Goal: Transaction & Acquisition: Register for event/course

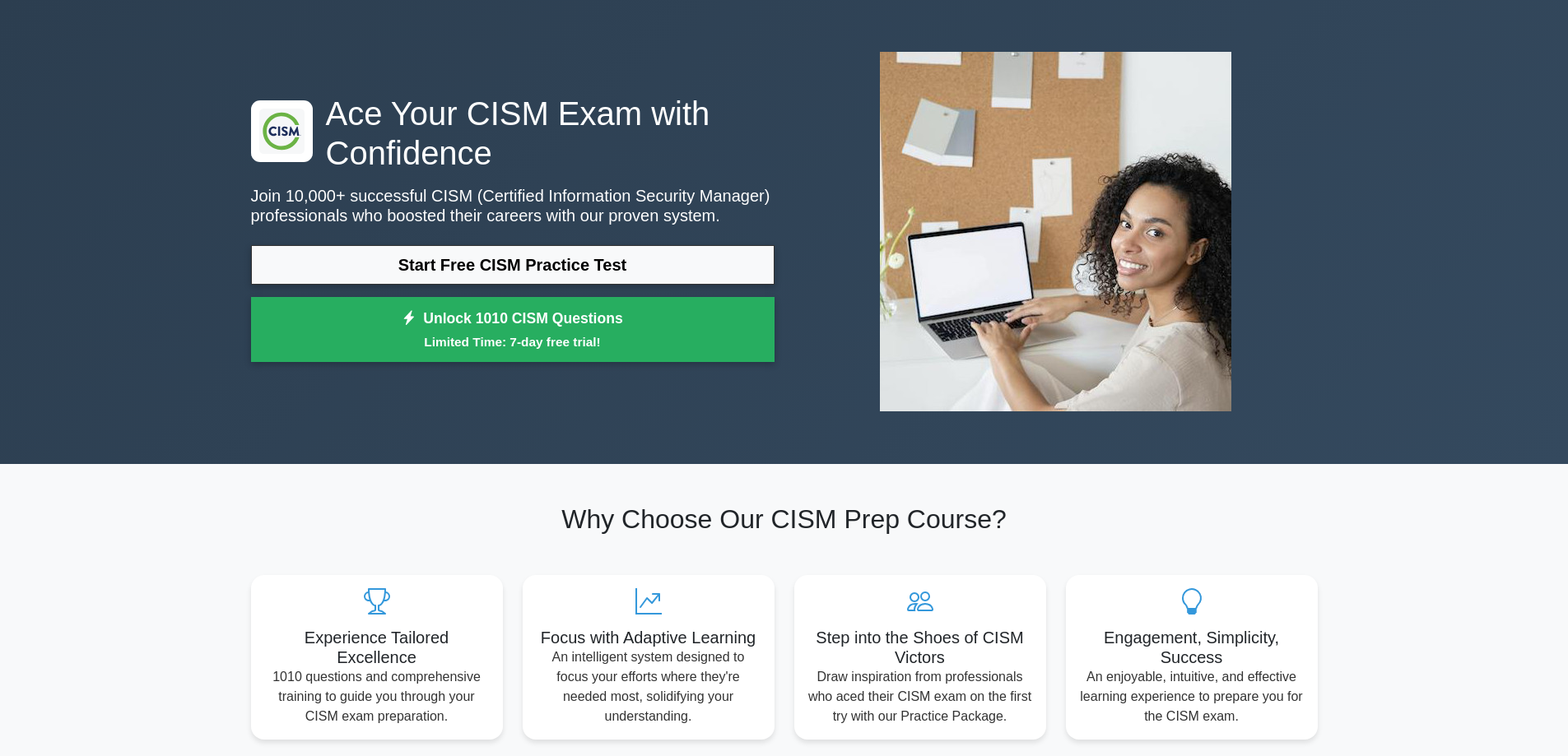
scroll to position [82, 0]
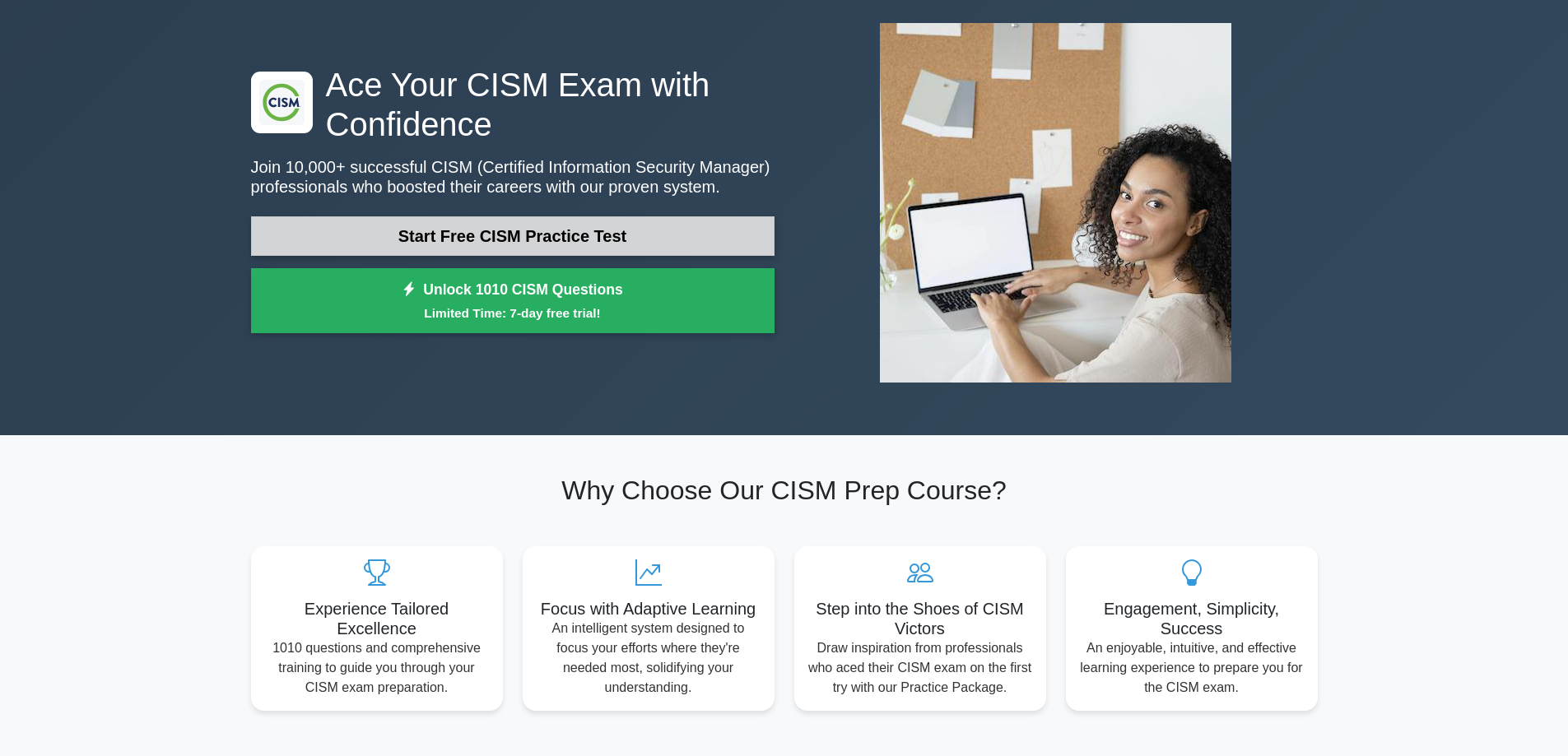
click at [483, 234] on link "Start Free CISM Practice Test" at bounding box center [513, 236] width 523 height 40
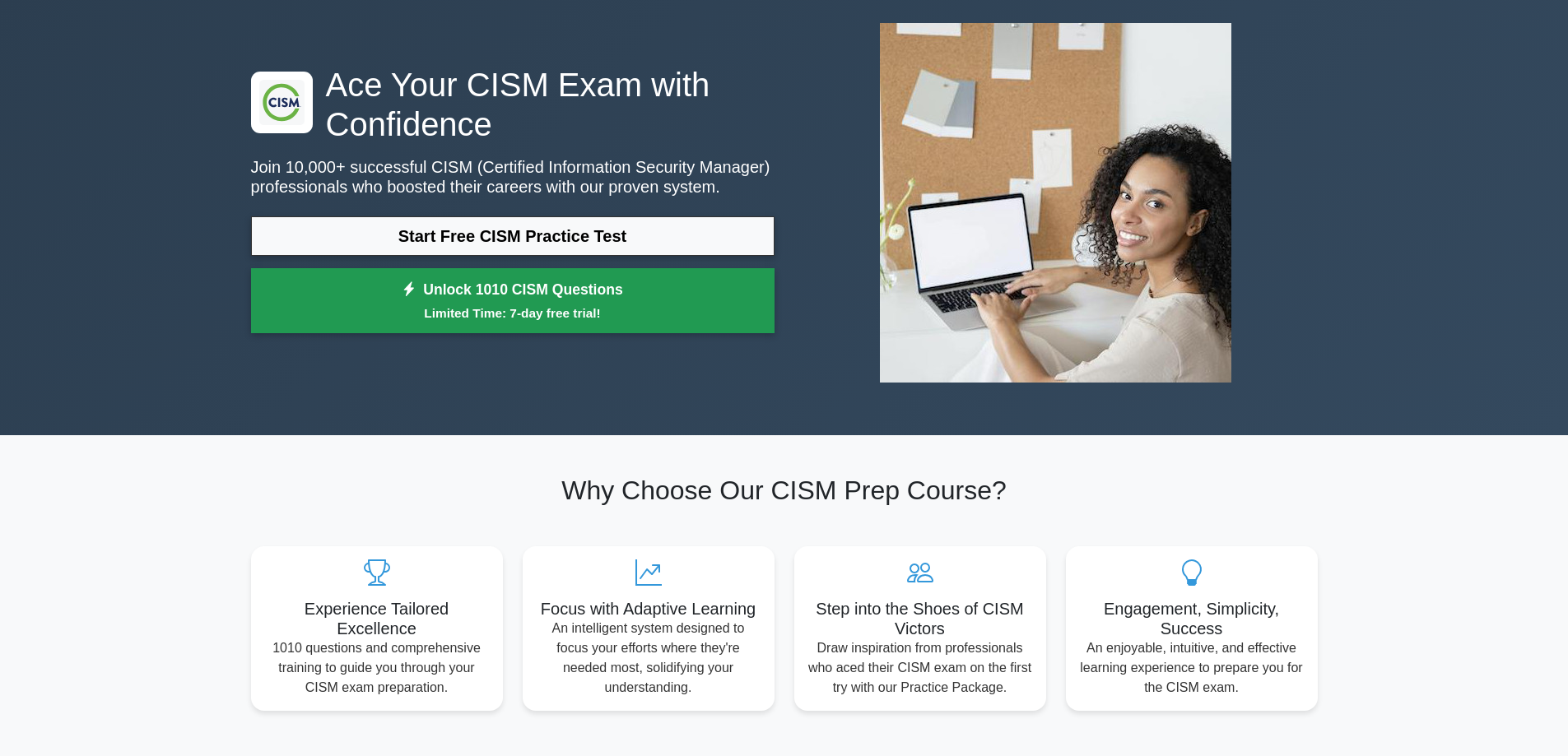
click at [597, 289] on link "Unlock 1010 CISM Questions Limited Time: 7-day free trial!" at bounding box center [513, 301] width 523 height 66
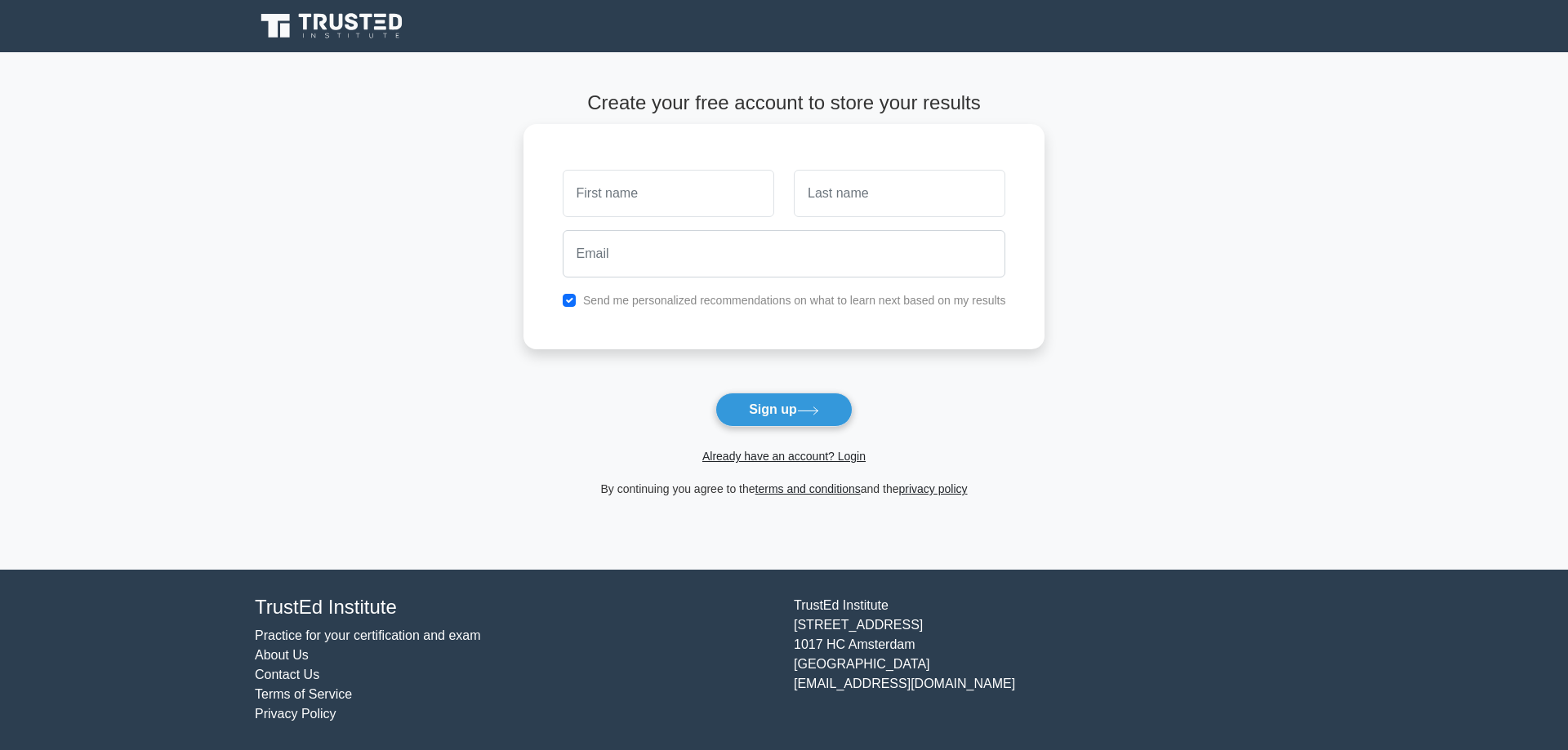
click at [610, 193] on input "text" at bounding box center [669, 193] width 211 height 47
type input "[PERSON_NAME]"
click at [847, 199] on input "text" at bounding box center [900, 193] width 211 height 47
type input "[PERSON_NAME]"
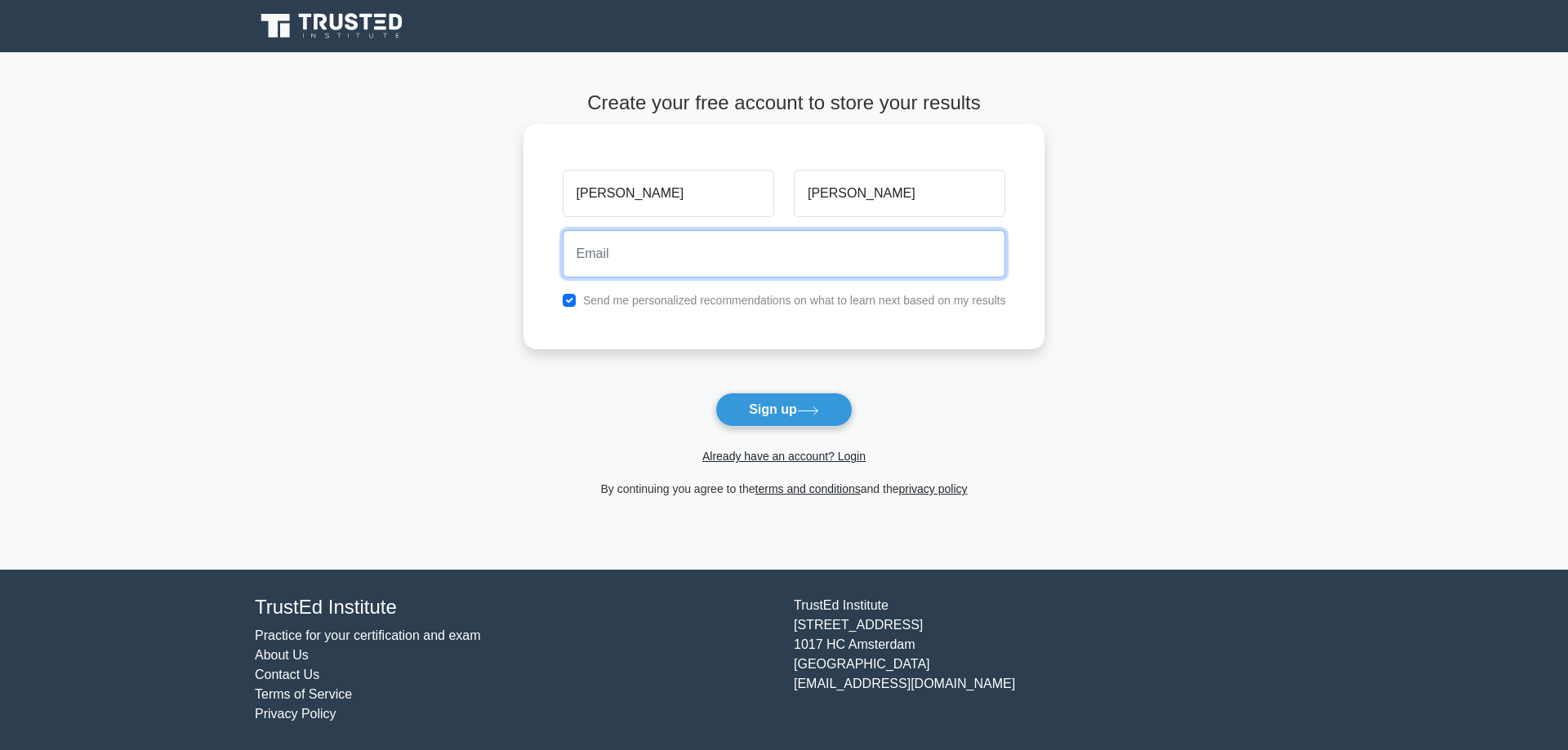
click at [689, 260] on input "email" at bounding box center [785, 253] width 444 height 47
type input "[PERSON_NAME][EMAIL_ADDRESS][DOMAIN_NAME]"
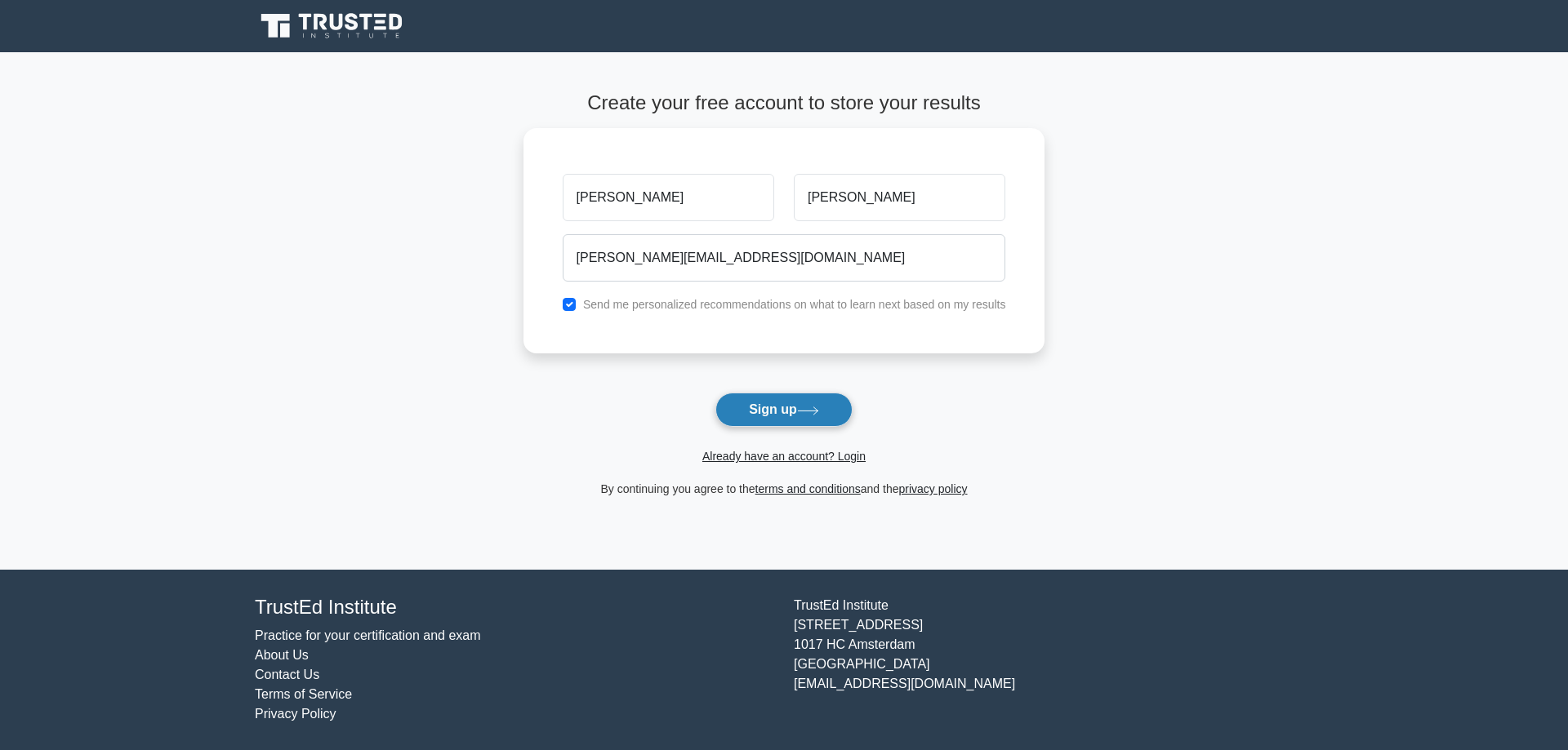
click at [795, 405] on button "Sign up" at bounding box center [784, 410] width 138 height 34
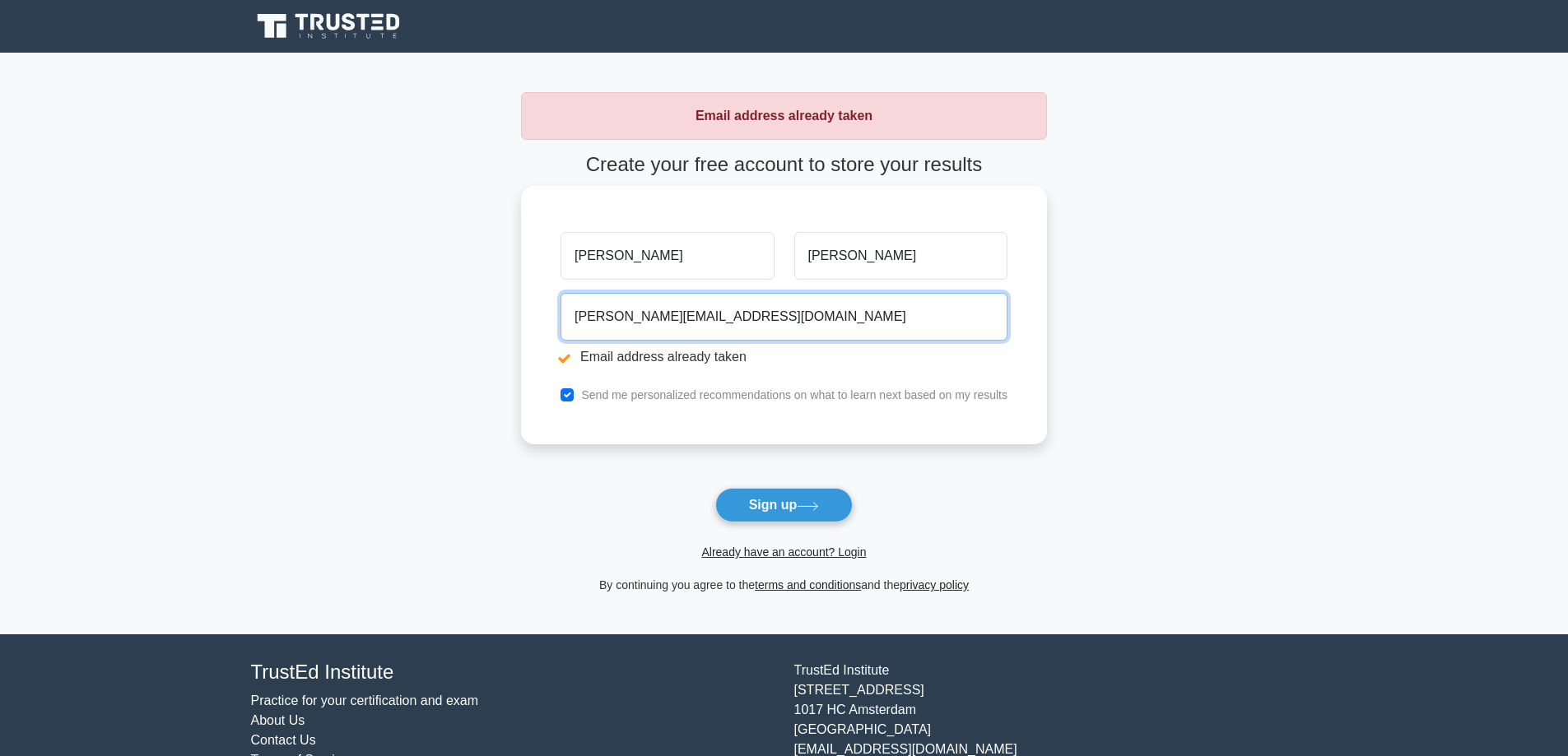
click at [749, 326] on input "[PERSON_NAME][EMAIL_ADDRESS][DOMAIN_NAME]" at bounding box center [784, 316] width 447 height 48
click at [727, 322] on input "antoniy.todorov@cetinbg.bg" at bounding box center [784, 316] width 447 height 48
click at [727, 322] on input "[PERSON_NAME][EMAIL_ADDRESS][DOMAIN_NAME]" at bounding box center [784, 316] width 447 height 48
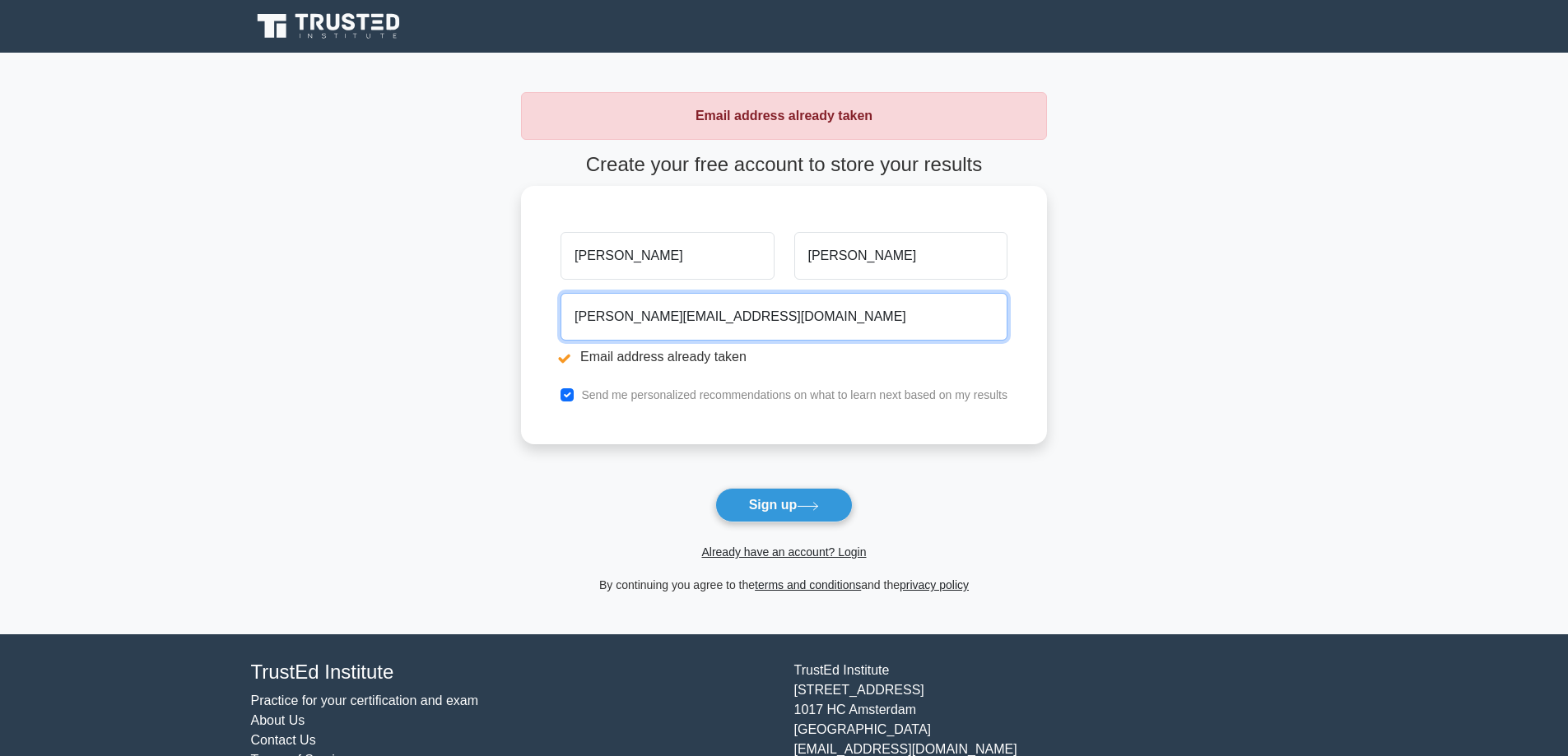
click at [670, 317] on input "[PERSON_NAME][EMAIL_ADDRESS][DOMAIN_NAME]" at bounding box center [784, 316] width 447 height 48
drag, startPoint x: 674, startPoint y: 317, endPoint x: 948, endPoint y: 372, distance: 279.5
click at [949, 372] on div "antoniy.todorov1@cetinbg.bg Email address already taken" at bounding box center [784, 333] width 467 height 92
type input "antoniy.todorov1@gmail.com"
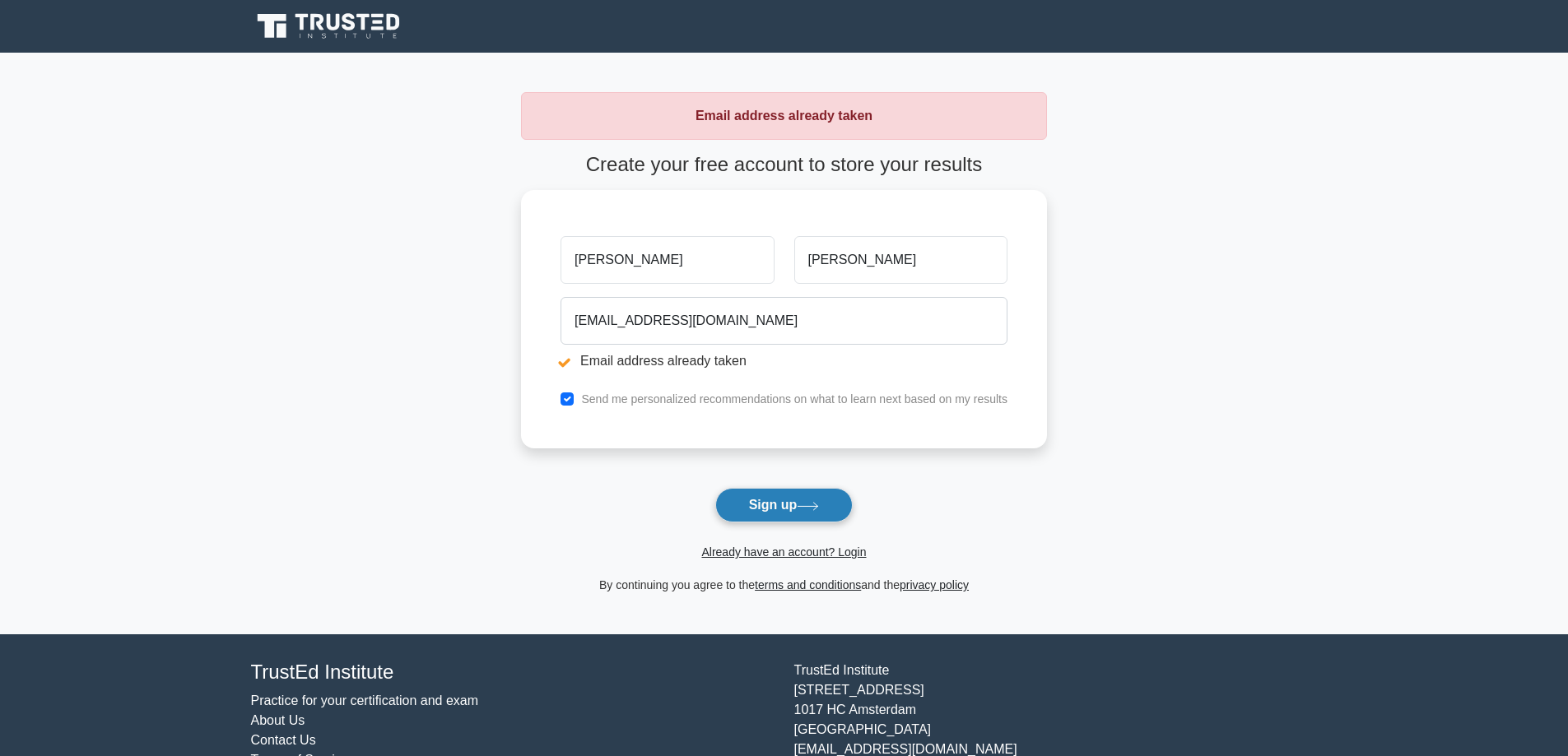
click at [760, 501] on button "Sign up" at bounding box center [785, 505] width 139 height 35
